Goal: Task Accomplishment & Management: Complete application form

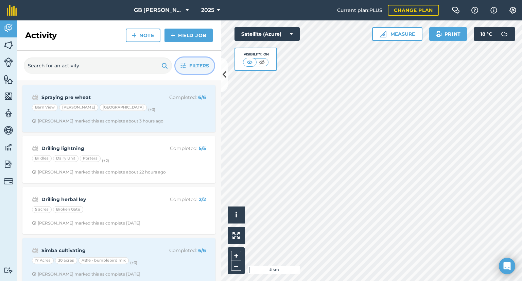
click at [205, 62] on span "Filters" at bounding box center [199, 65] width 20 height 7
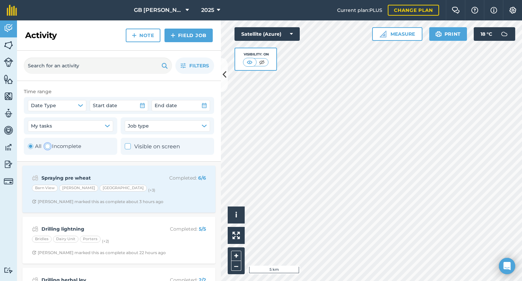
click at [75, 148] on label "Incomplete" at bounding box center [63, 146] width 36 height 8
radio input "false"
radio input "true"
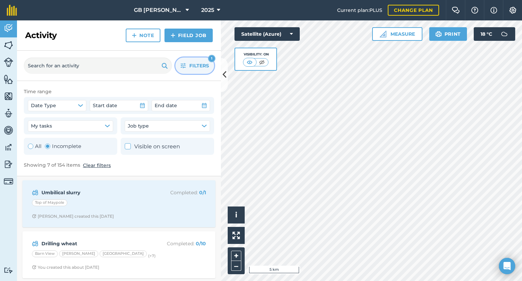
click at [204, 66] on span "Filters" at bounding box center [199, 65] width 20 height 7
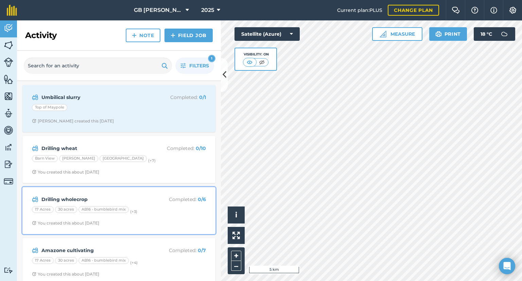
click at [160, 213] on div "17 Acres 30 acres AB16 - bumblebird mix (+ 3 )" at bounding box center [119, 210] width 174 height 9
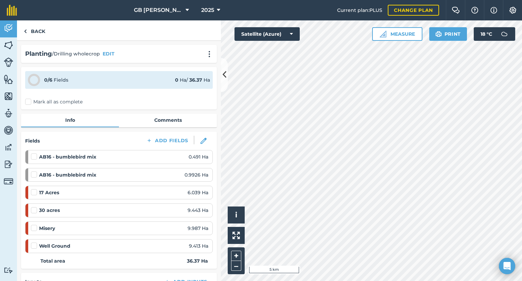
click at [29, 100] on label "Mark all as complete" at bounding box center [53, 101] width 57 height 7
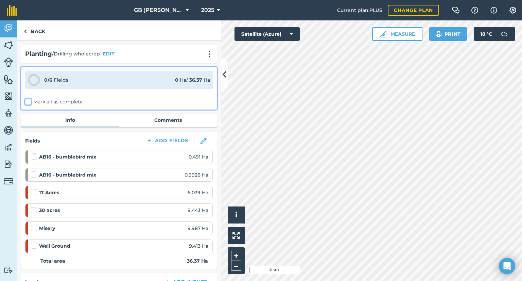
click at [29, 100] on input "Mark all as complete" at bounding box center [27, 100] width 4 height 4
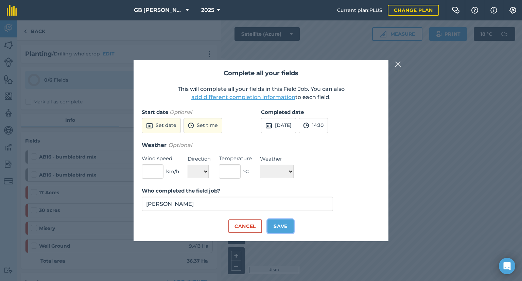
click at [283, 225] on button "Save" at bounding box center [281, 226] width 26 height 14
checkbox input "true"
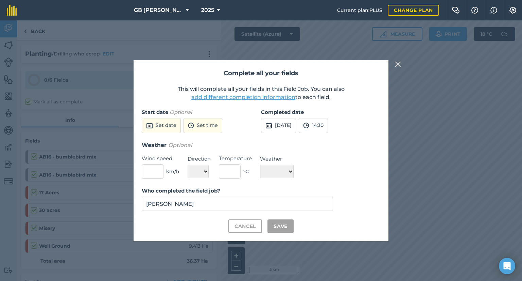
checkbox input "true"
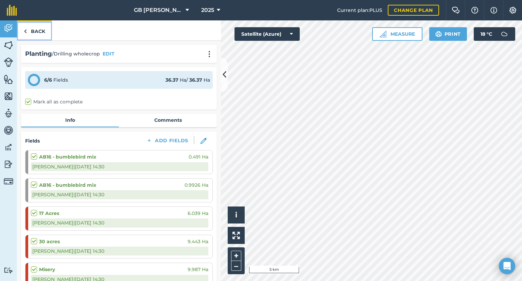
click at [41, 33] on link "Back" at bounding box center [34, 30] width 35 height 20
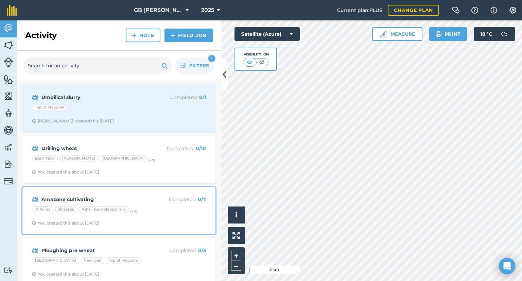
click at [157, 220] on span "You created this about [DATE]" at bounding box center [119, 222] width 174 height 5
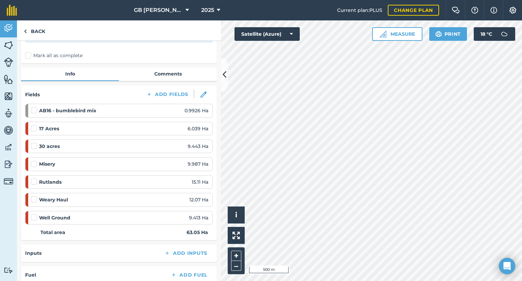
scroll to position [102, 0]
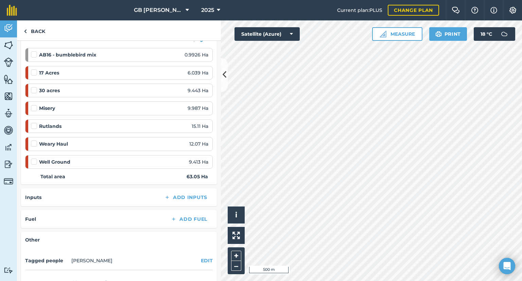
click at [35, 158] on label at bounding box center [35, 158] width 8 height 0
click at [35, 163] on input "checkbox" at bounding box center [33, 160] width 4 height 4
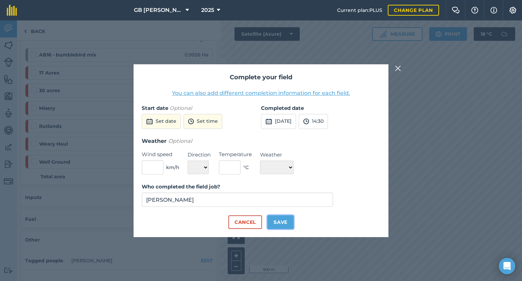
click at [283, 220] on button "Save" at bounding box center [281, 222] width 26 height 14
checkbox input "true"
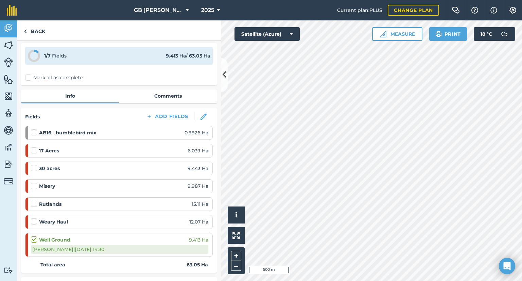
scroll to position [0, 0]
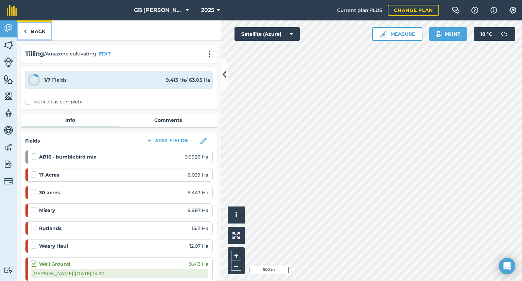
click at [42, 38] on link "Back" at bounding box center [34, 30] width 35 height 20
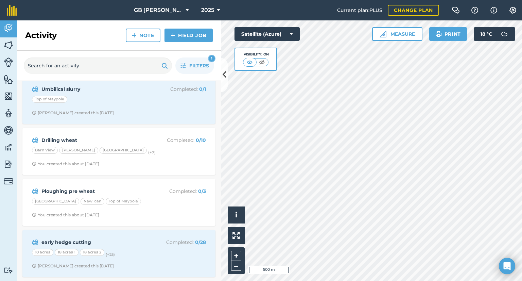
scroll to position [7, 0]
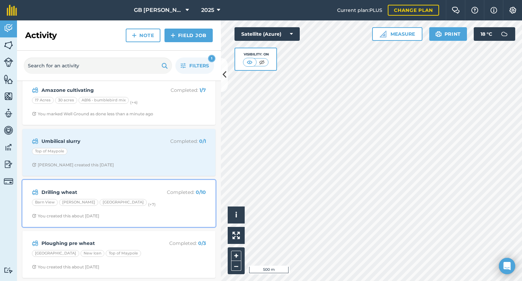
click at [150, 208] on div "Drilling wheat Completed : 0 / 10 Barn View [PERSON_NAME][GEOGRAPHIC_DATA] (+ 7…" at bounding box center [119, 203] width 185 height 39
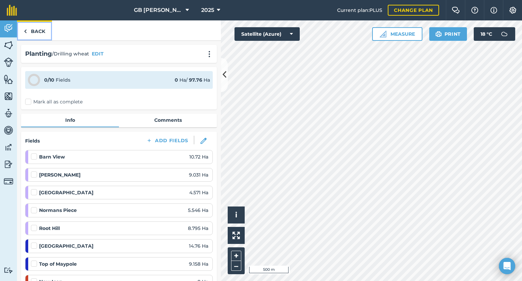
click at [41, 36] on link "Back" at bounding box center [34, 30] width 35 height 20
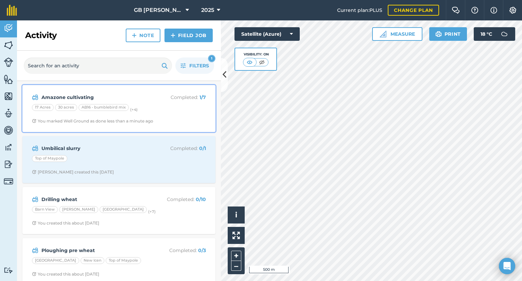
click at [156, 120] on span "You marked Well Ground as done less than a minute ago" at bounding box center [119, 120] width 174 height 5
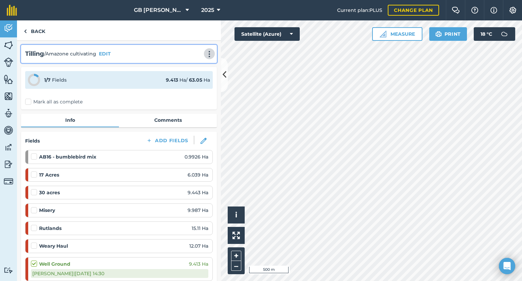
click at [206, 58] on button at bounding box center [209, 54] width 7 height 8
click at [186, 84] on link "Delete" at bounding box center [195, 85] width 44 height 14
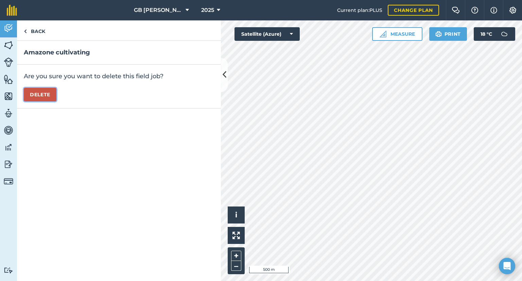
click at [38, 95] on button "Delete" at bounding box center [40, 95] width 33 height 14
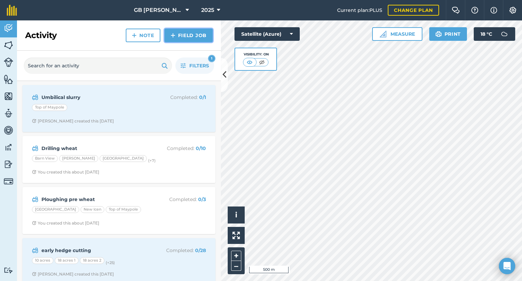
click at [183, 37] on link "Field Job" at bounding box center [189, 36] width 48 height 14
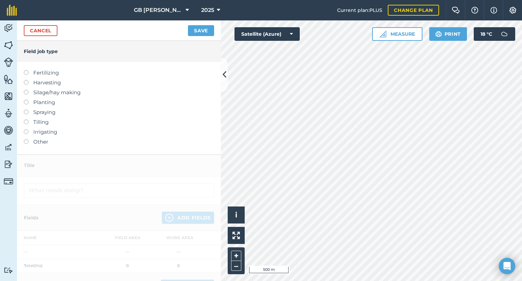
click at [40, 124] on label "Tilling" at bounding box center [119, 122] width 190 height 8
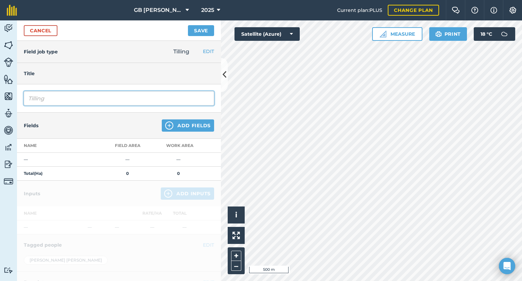
drag, startPoint x: 78, startPoint y: 96, endPoint x: 0, endPoint y: 110, distance: 78.9
click at [0, 110] on div "Activity Fields Livestock Features Maps Team Vehicles Data Reporting Billing Tu…" at bounding box center [261, 150] width 522 height 261
type input "Cultivating"
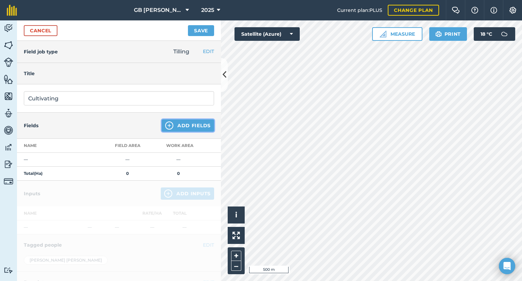
click at [180, 128] on button "Add Fields" at bounding box center [188, 125] width 52 height 12
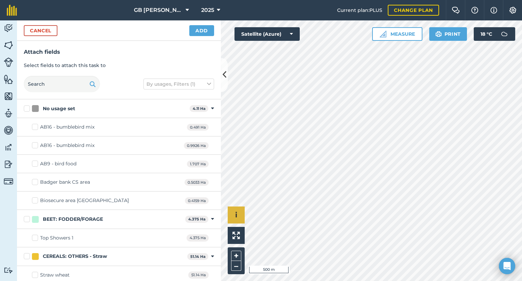
checkbox input "true"
checkbox input "false"
checkbox input "true"
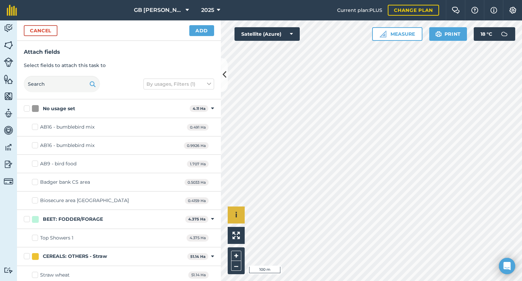
checkbox input "true"
click at [203, 33] on button "Add" at bounding box center [201, 30] width 25 height 11
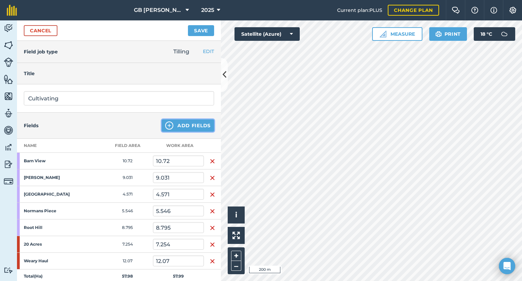
click at [191, 124] on button "Add Fields" at bounding box center [188, 125] width 52 height 12
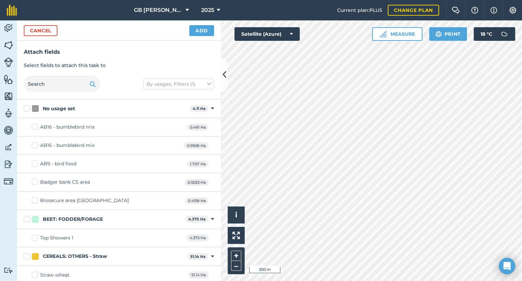
checkbox input "true"
checkbox input "false"
click at [195, 28] on button "Add" at bounding box center [201, 30] width 25 height 11
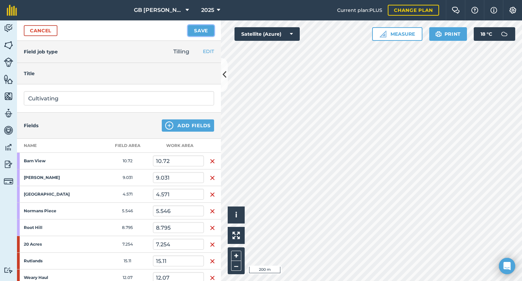
click at [212, 28] on button "Save" at bounding box center [201, 30] width 26 height 11
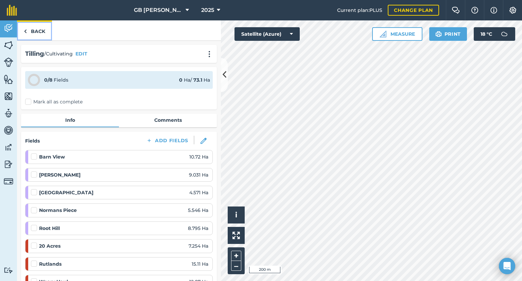
click at [36, 35] on link "Back" at bounding box center [34, 30] width 35 height 20
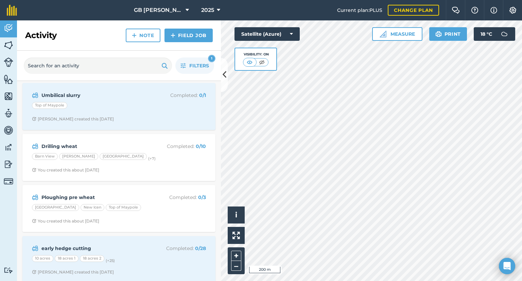
scroll to position [102, 0]
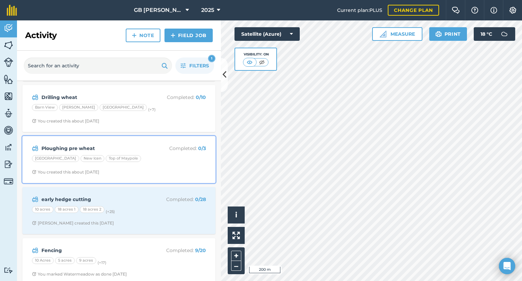
click at [156, 174] on div "Ploughing pre wheat Completed : 0 / 3 Mackintosh Field New Icen Top of Maypole …" at bounding box center [119, 159] width 185 height 39
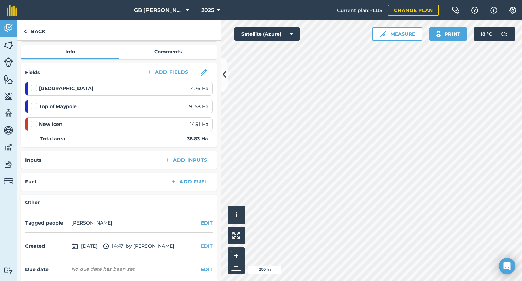
scroll to position [96, 0]
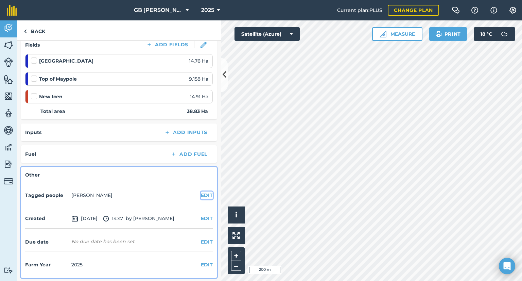
click at [201, 193] on button "EDIT" at bounding box center [207, 194] width 12 height 7
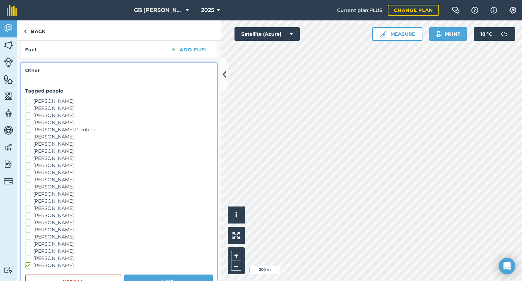
scroll to position [232, 0]
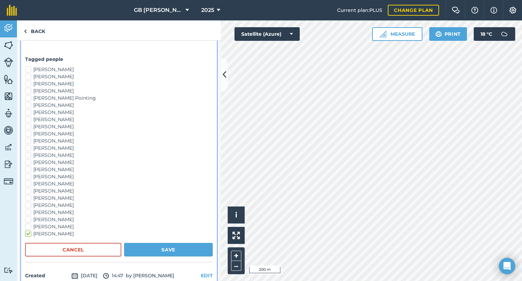
click at [42, 174] on label "[PERSON_NAME]" at bounding box center [119, 176] width 188 height 7
click at [30, 174] on input "[PERSON_NAME]" at bounding box center [27, 175] width 4 height 4
checkbox input "true"
click at [142, 249] on button "Save" at bounding box center [168, 250] width 89 height 14
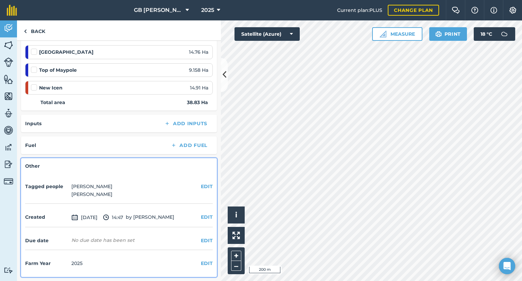
scroll to position [103, 0]
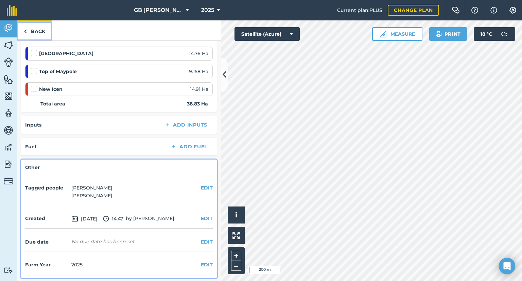
click at [36, 30] on link "Back" at bounding box center [34, 30] width 35 height 20
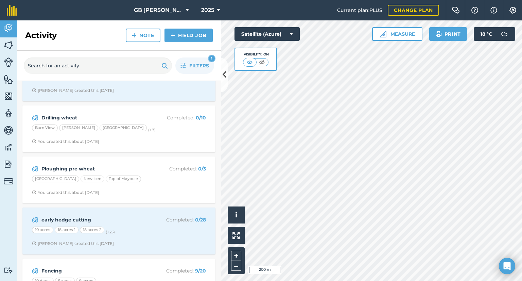
scroll to position [109, 0]
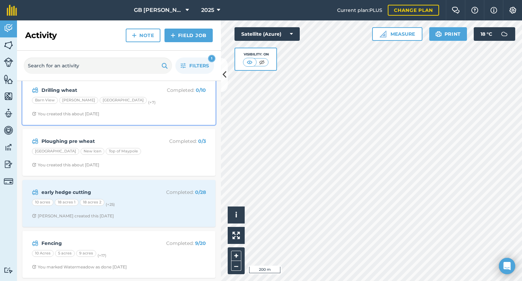
click at [161, 112] on span "You created this about [DATE]" at bounding box center [119, 113] width 174 height 5
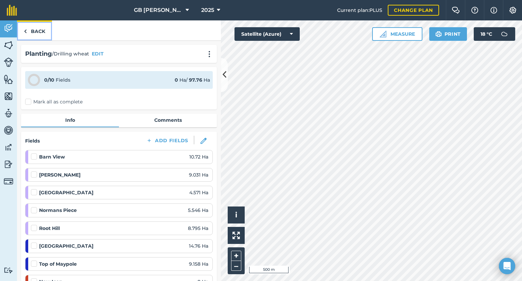
click at [41, 31] on link "Back" at bounding box center [34, 30] width 35 height 20
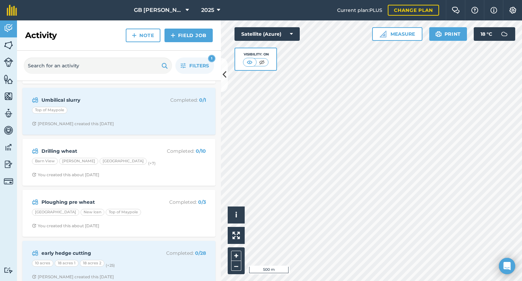
scroll to position [7, 0]
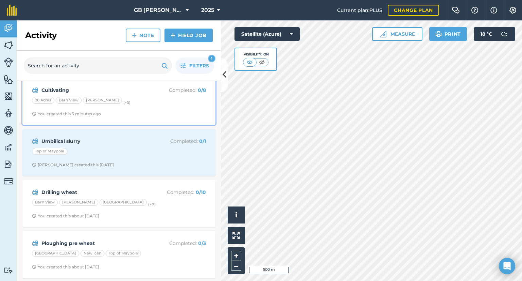
click at [133, 114] on span "You created this 3 minutes ago" at bounding box center [119, 113] width 174 height 5
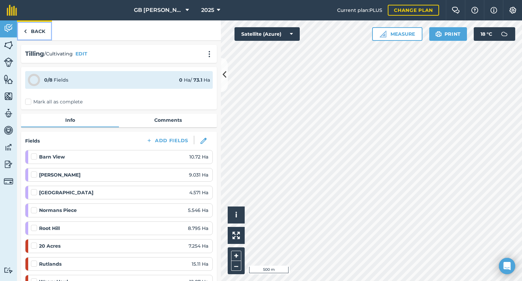
click at [42, 30] on link "Back" at bounding box center [34, 30] width 35 height 20
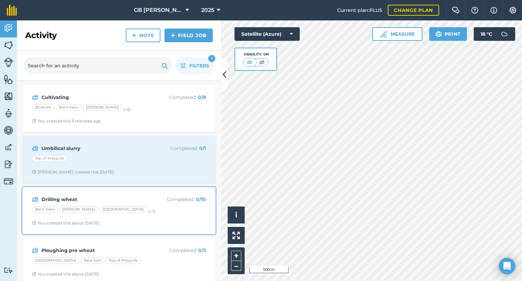
click at [103, 200] on strong "Drilling wheat" at bounding box center [95, 199] width 108 height 7
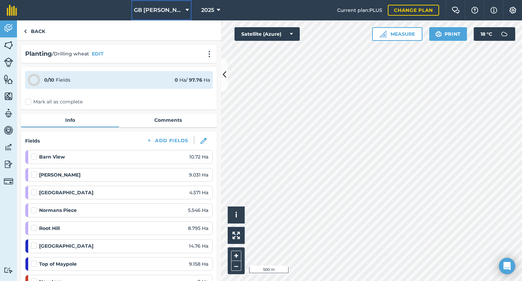
click at [154, 10] on span "GB [PERSON_NAME] Farms" at bounding box center [158, 10] width 49 height 8
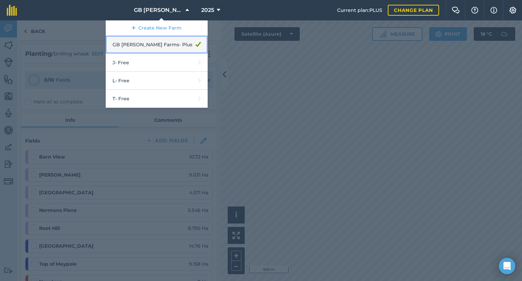
click at [171, 44] on link "GB [PERSON_NAME] Farms - Plus" at bounding box center [157, 45] width 102 height 18
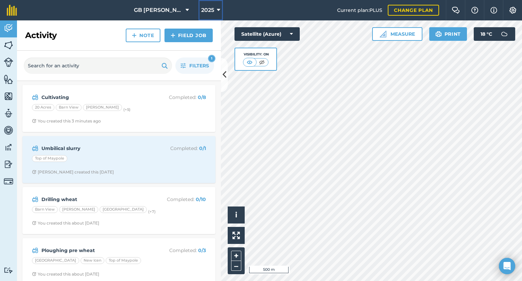
click at [207, 6] on span "2025" at bounding box center [207, 10] width 13 height 8
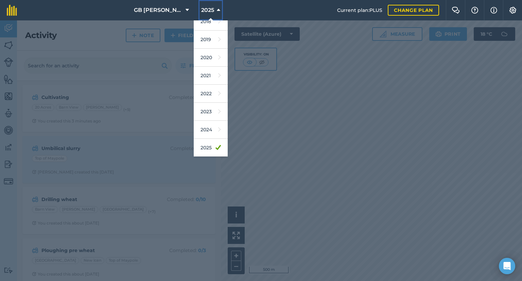
scroll to position [61, 0]
click at [213, 126] on link "2026" at bounding box center [211, 130] width 34 height 18
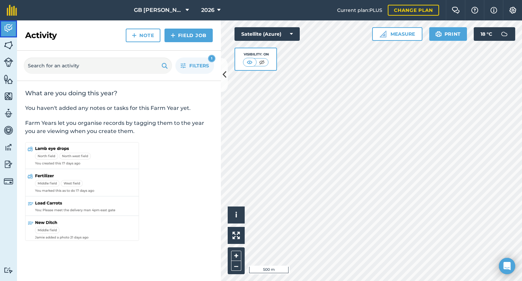
click at [4, 32] on img at bounding box center [9, 28] width 10 height 10
click at [222, 11] on button "2026" at bounding box center [211, 10] width 25 height 20
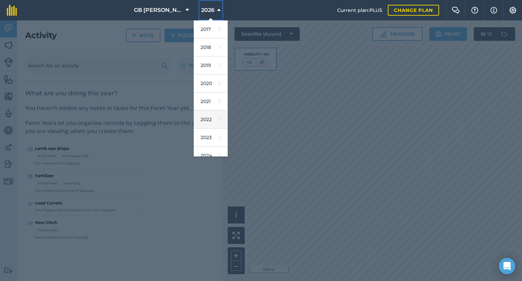
scroll to position [34, 0]
click at [218, 140] on icon at bounding box center [219, 140] width 3 height 10
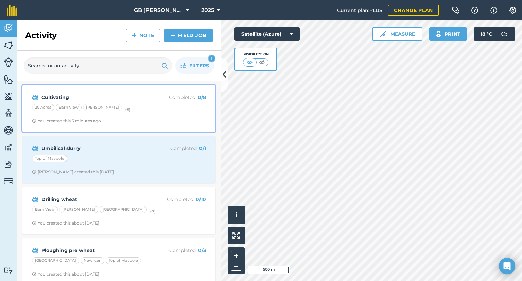
click at [142, 111] on div "20 Acres Barn View [PERSON_NAME] (+ 5 )" at bounding box center [119, 108] width 174 height 9
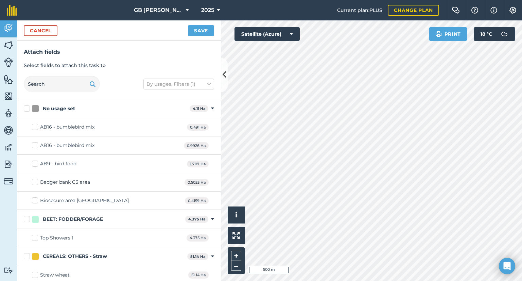
checkbox input "false"
click at [209, 30] on button "Save" at bounding box center [201, 30] width 26 height 11
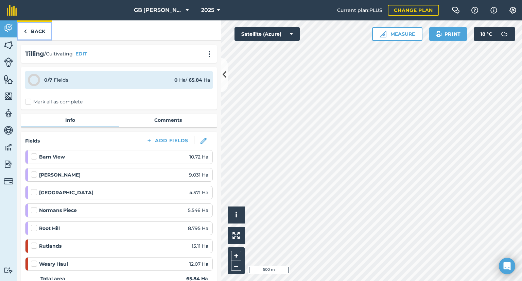
click at [33, 33] on link "Back" at bounding box center [34, 30] width 35 height 20
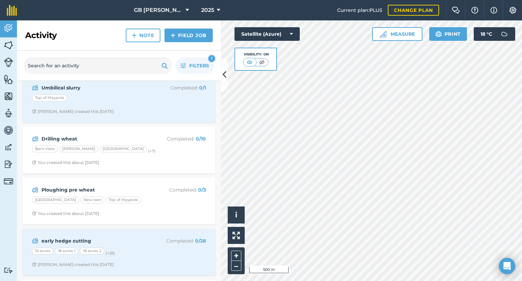
scroll to position [7, 0]
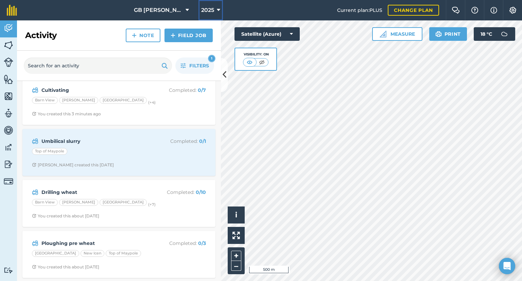
click at [209, 8] on span "2025" at bounding box center [207, 10] width 13 height 8
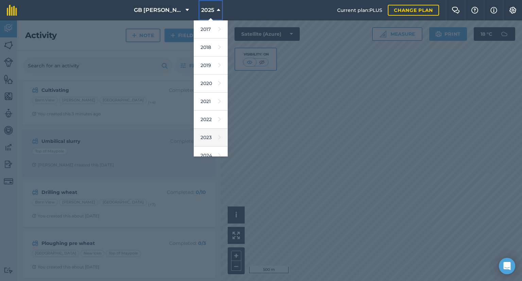
scroll to position [61, 0]
click at [218, 126] on icon at bounding box center [219, 131] width 3 height 10
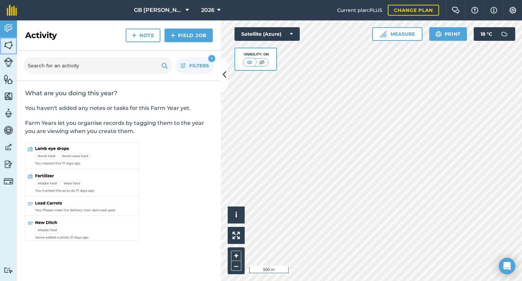
click at [7, 50] on img at bounding box center [9, 45] width 10 height 10
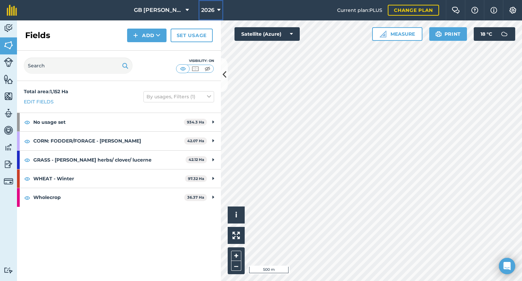
click at [210, 10] on span "2026" at bounding box center [207, 10] width 13 height 8
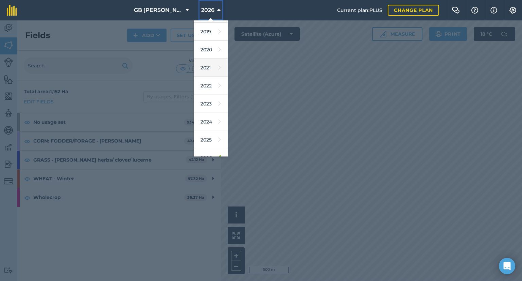
scroll to position [61, 0]
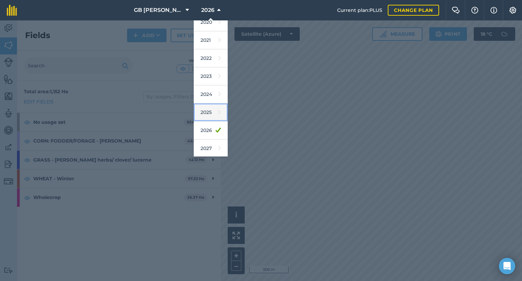
click at [205, 118] on link "2025" at bounding box center [211, 112] width 34 height 18
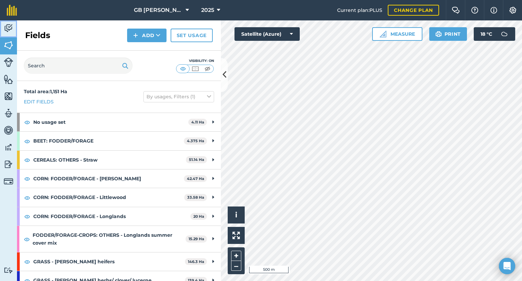
click at [11, 23] on img at bounding box center [9, 28] width 10 height 10
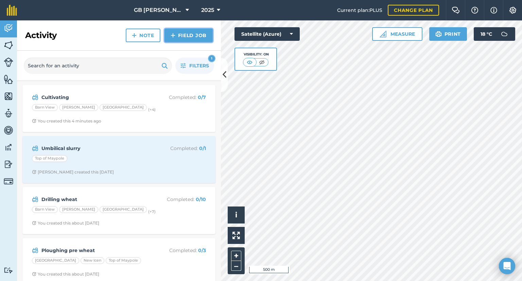
click at [186, 37] on link "Field Job" at bounding box center [189, 36] width 48 height 14
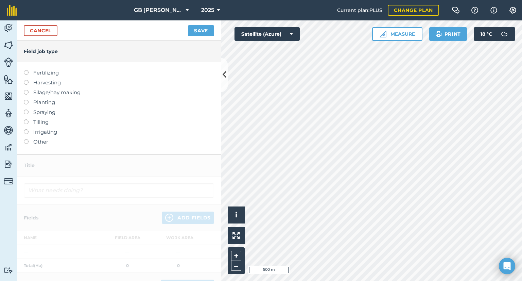
click at [36, 67] on div "Fertilizing Harvesting Silage/hay making Planting Spraying Tilling Irrigating O…" at bounding box center [119, 108] width 204 height 93
click at [39, 72] on label "Fertilizing" at bounding box center [119, 73] width 190 height 8
type input "Fertilizing"
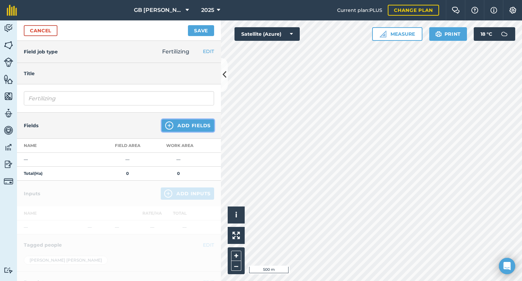
click at [198, 126] on button "Add Fields" at bounding box center [188, 125] width 52 height 12
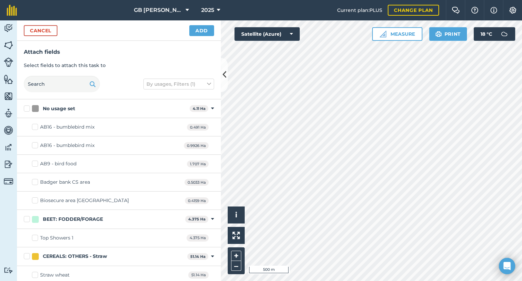
checkbox input "true"
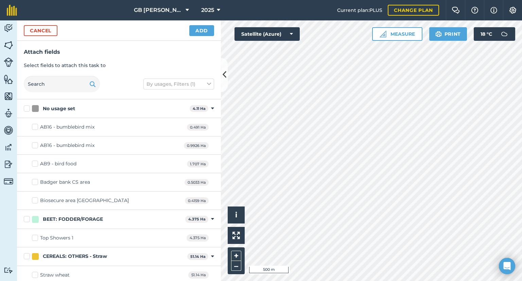
checkbox input "true"
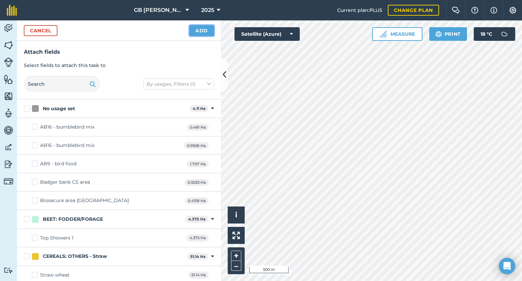
click at [210, 32] on button "Add" at bounding box center [201, 30] width 25 height 11
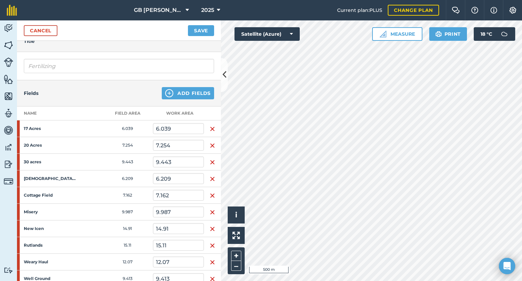
scroll to position [213, 0]
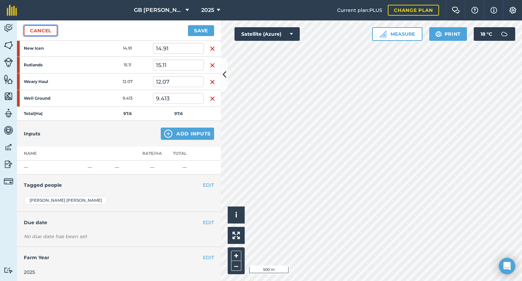
click at [43, 33] on link "Cancel" at bounding box center [41, 30] width 34 height 11
